Goal: Information Seeking & Learning: Find specific fact

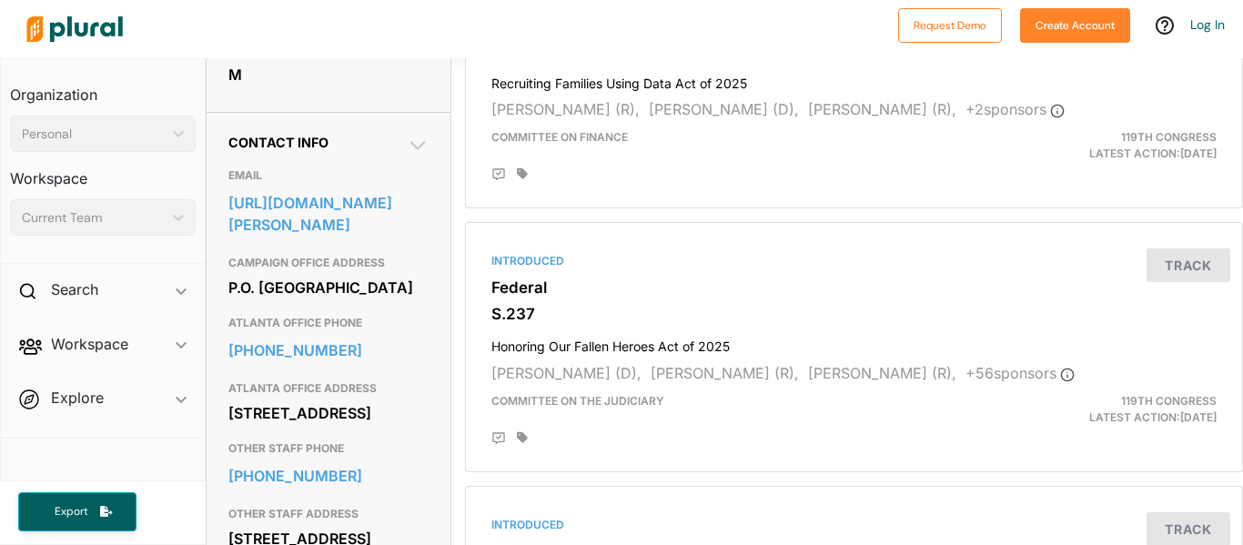
scroll to position [513, 2]
click at [585, 179] on div at bounding box center [865, 175] width 700 height 15
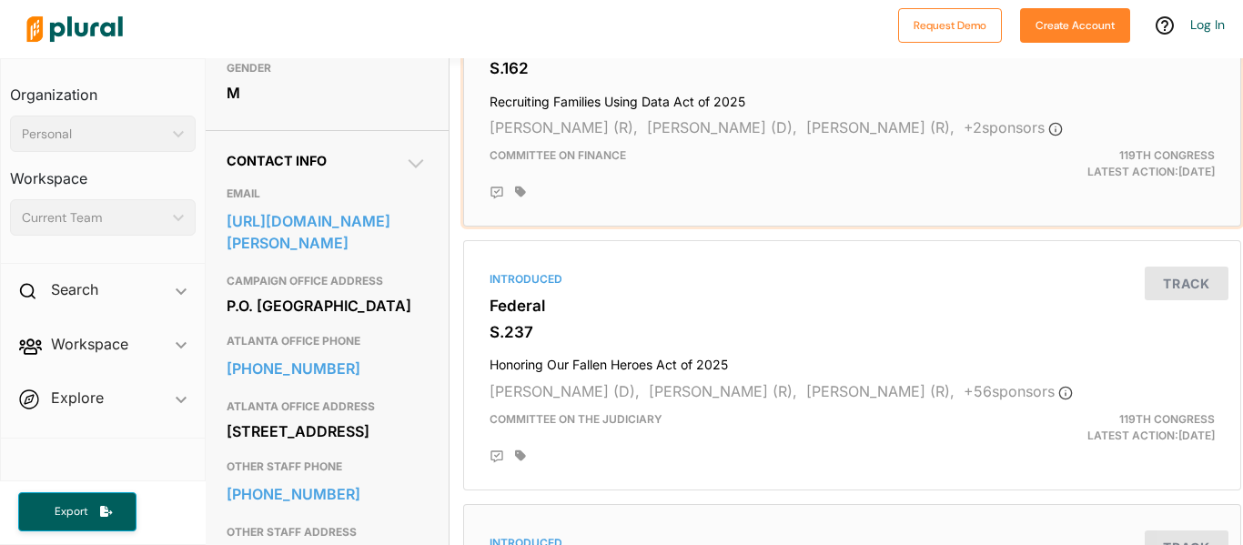
scroll to position [500, 2]
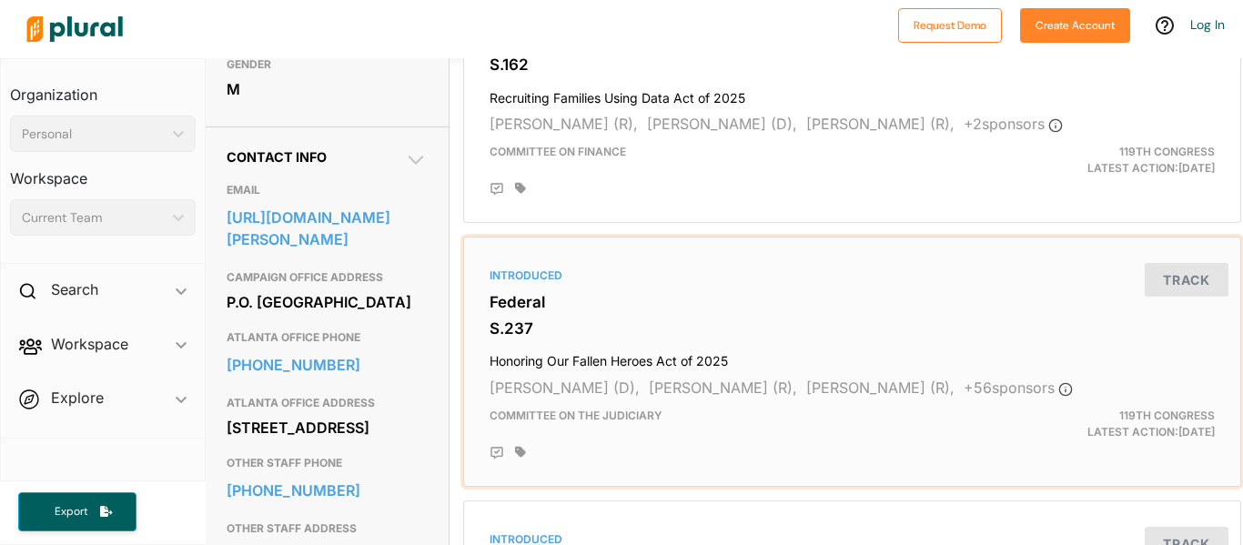
click at [764, 329] on h3 "S.237" at bounding box center [852, 328] width 725 height 18
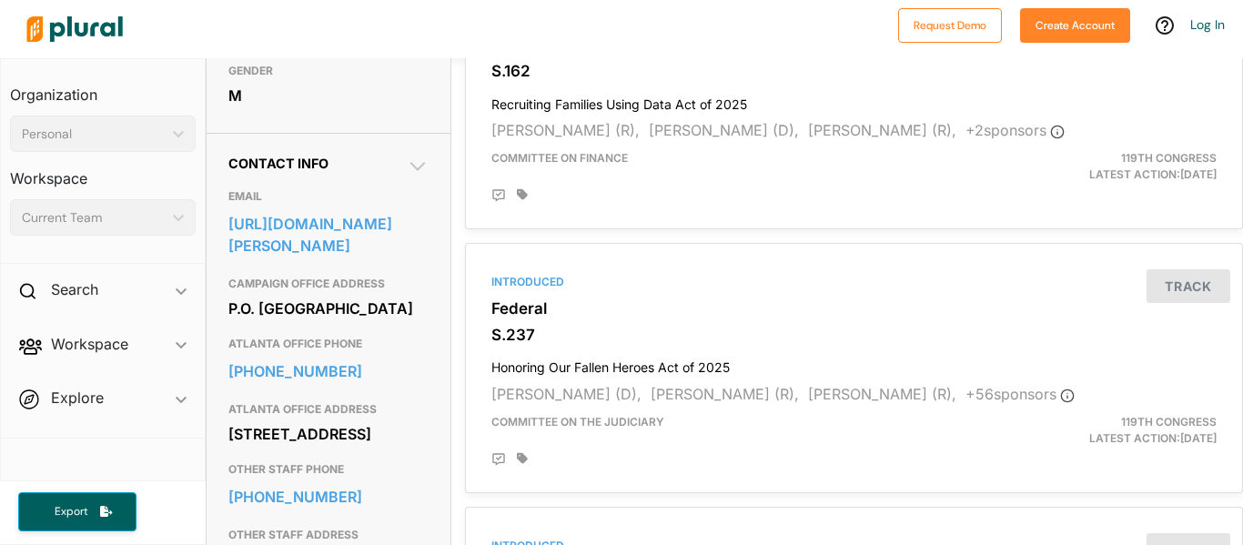
scroll to position [511, 0]
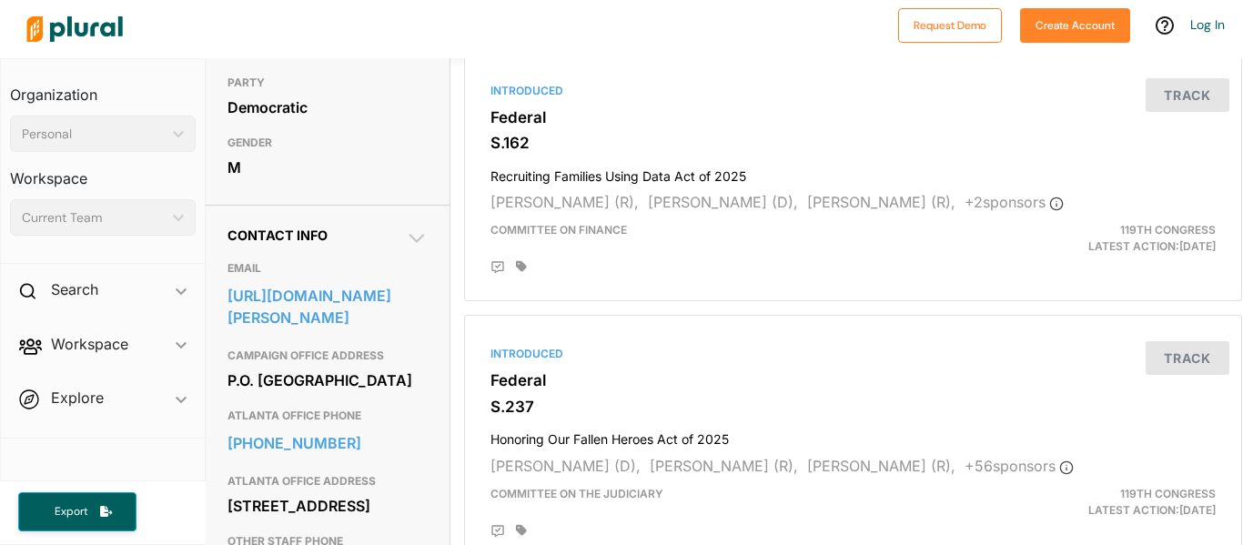
scroll to position [421, 0]
click at [368, 300] on link "[URL][DOMAIN_NAME][PERSON_NAME]" at bounding box center [328, 306] width 200 height 49
